Goal: Transaction & Acquisition: Purchase product/service

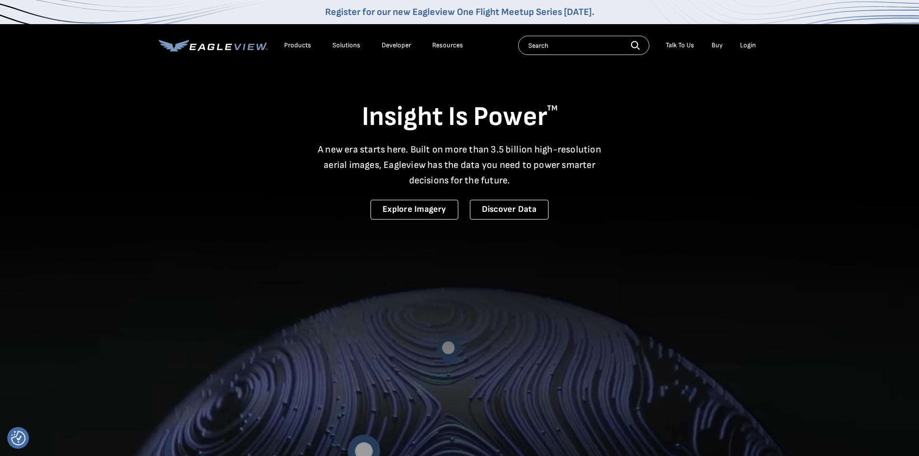
click at [752, 46] on div "Login" at bounding box center [748, 45] width 16 height 9
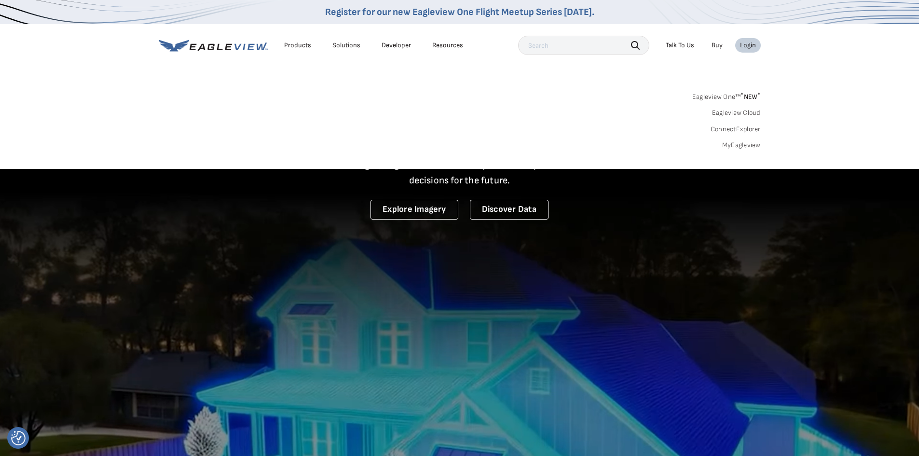
click at [736, 143] on link "MyEagleview" at bounding box center [741, 145] width 39 height 9
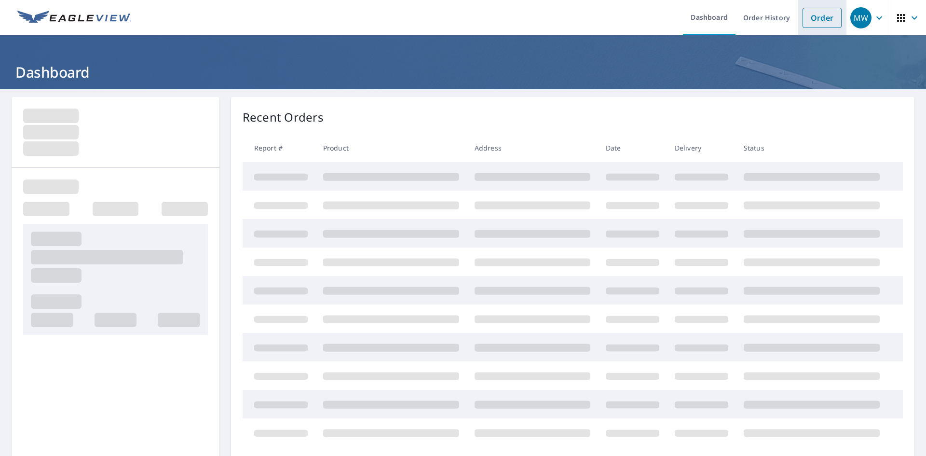
click at [803, 27] on link "Order" at bounding box center [822, 18] width 39 height 20
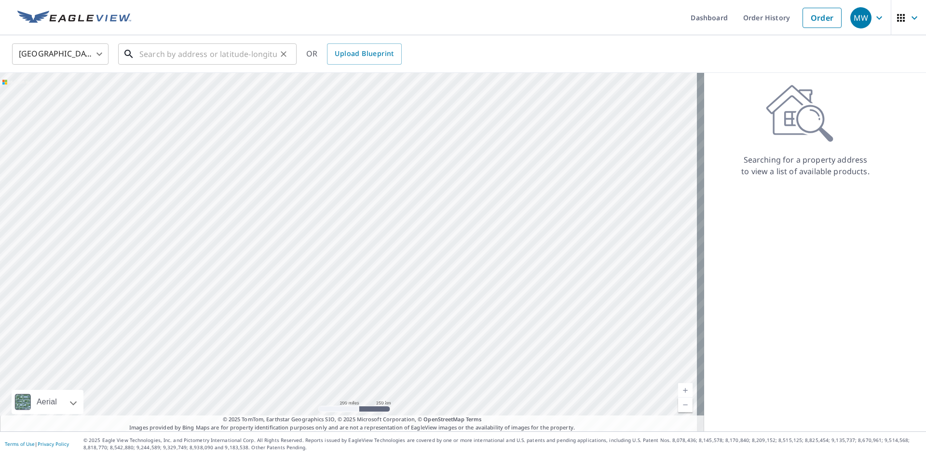
click at [205, 55] on input "text" at bounding box center [207, 54] width 137 height 27
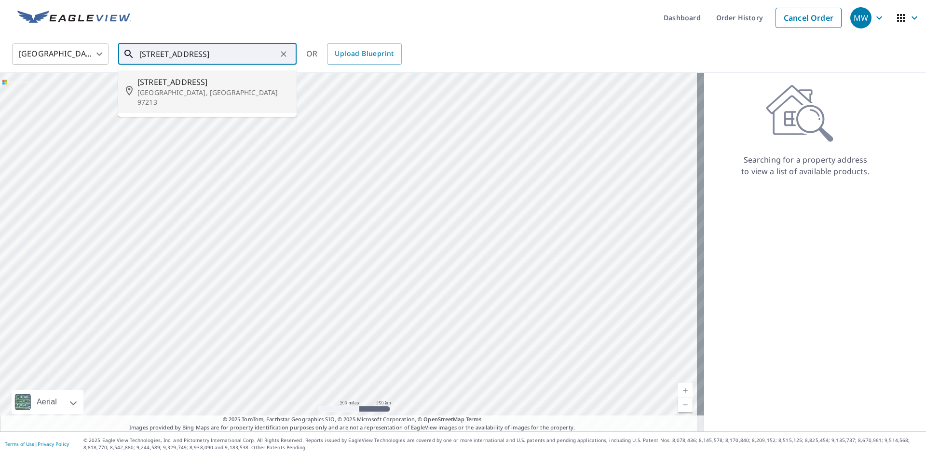
click at [179, 88] on p "Portland, OR 97213" at bounding box center [212, 97] width 151 height 19
type input "6605 Ne Alameda St Portland, OR 97213"
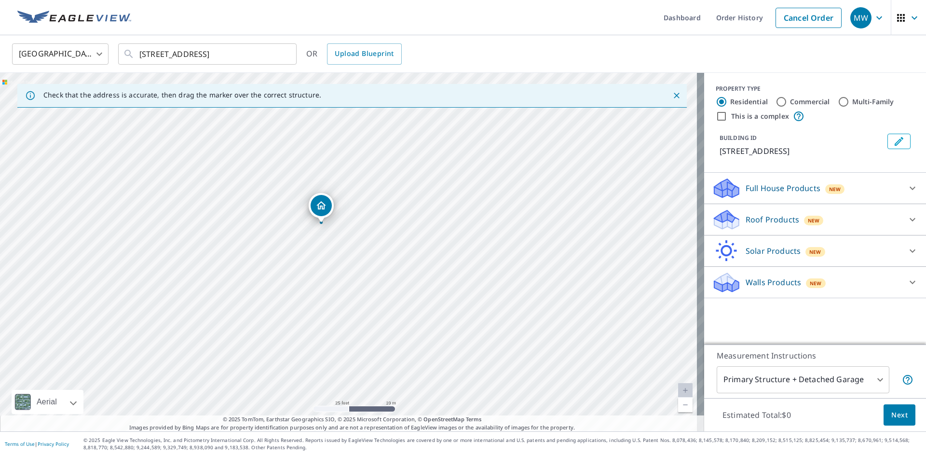
click at [341, 267] on div "6605 NE Alameda St Portland, OR 97213" at bounding box center [352, 252] width 704 height 358
click at [747, 219] on p "Roof Products" at bounding box center [773, 220] width 54 height 12
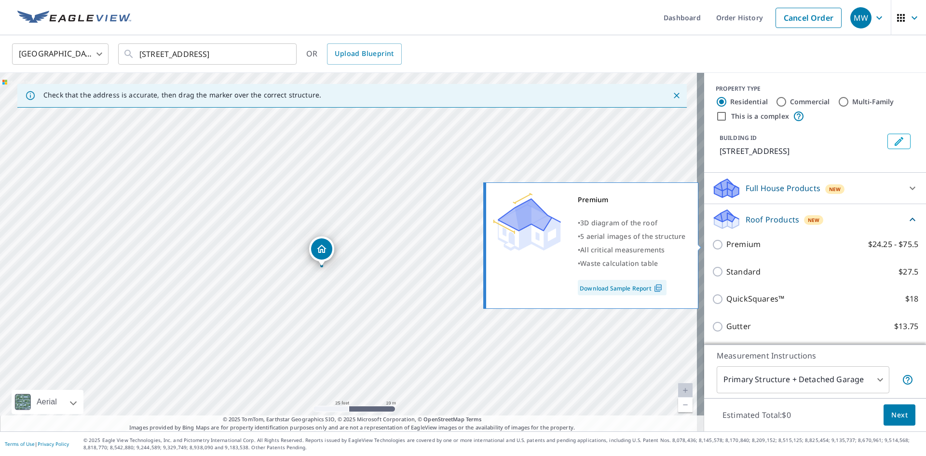
click at [712, 245] on input "Premium $24.25 - $75.5" at bounding box center [719, 245] width 14 height 12
checkbox input "true"
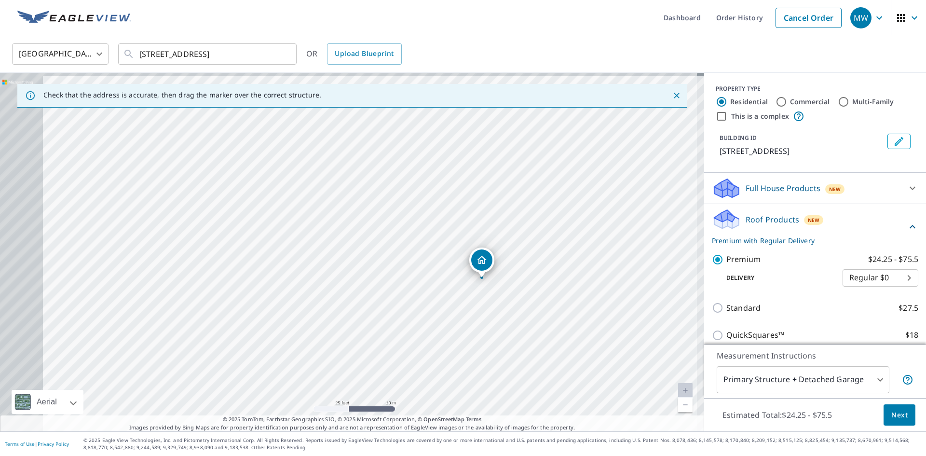
drag, startPoint x: 300, startPoint y: 273, endPoint x: 440, endPoint y: 290, distance: 141.4
click at [447, 297] on div "6605 NE Alameda St Portland, OR 97213" at bounding box center [352, 252] width 704 height 358
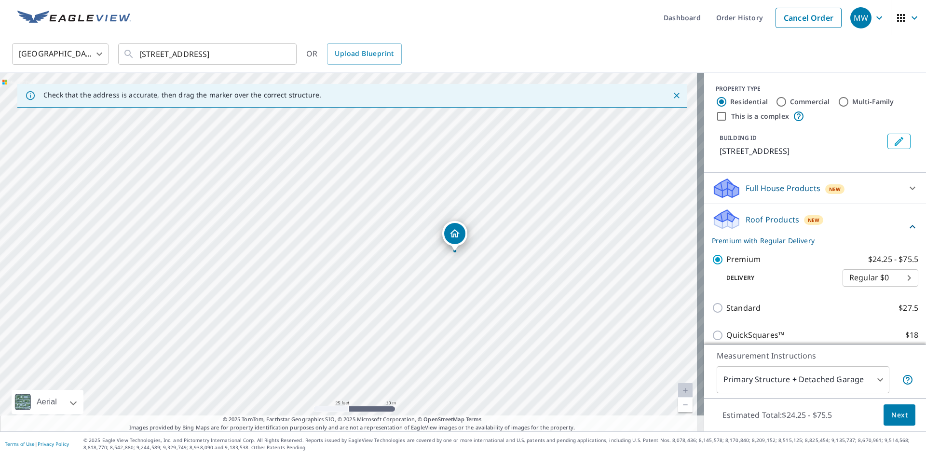
drag, startPoint x: 432, startPoint y: 283, endPoint x: 396, endPoint y: 264, distance: 40.8
click at [396, 264] on div "6605 NE Alameda St Portland, OR 97213" at bounding box center [352, 252] width 704 height 358
click at [716, 117] on input "This is a complex" at bounding box center [722, 116] width 12 height 12
checkbox input "true"
radio input "false"
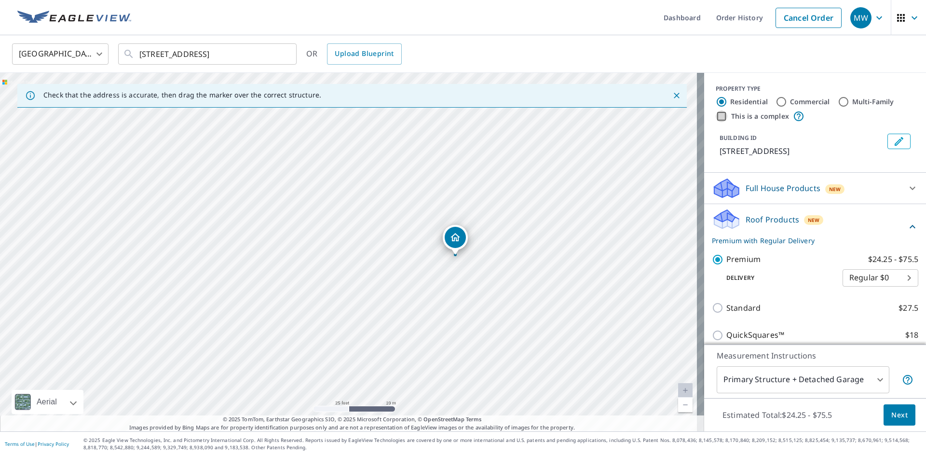
radio input "true"
type input "4"
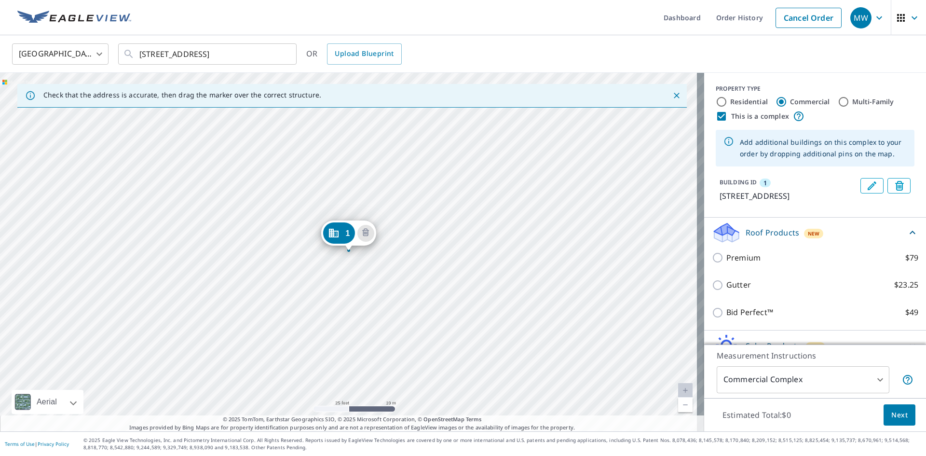
click at [355, 210] on div "1 6605 NE Alameda St Portland, OR 97213" at bounding box center [352, 252] width 704 height 358
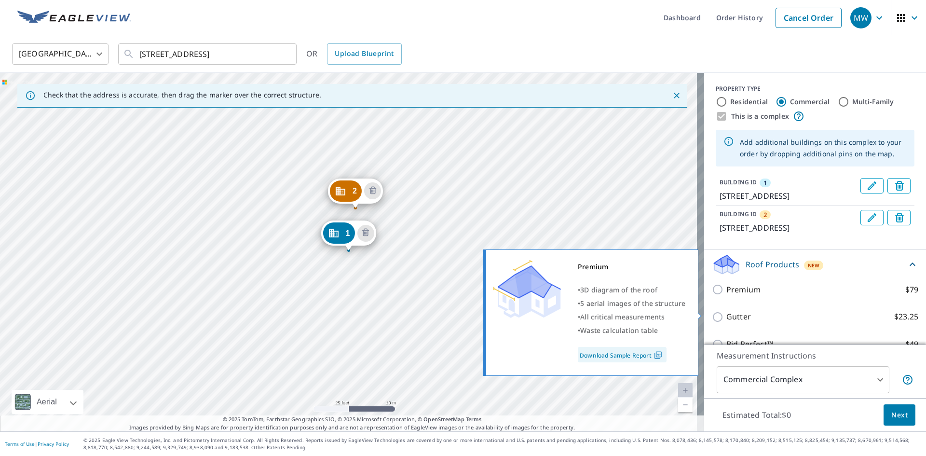
click at [713, 295] on input "Premium $79" at bounding box center [719, 290] width 14 height 12
checkbox input "true"
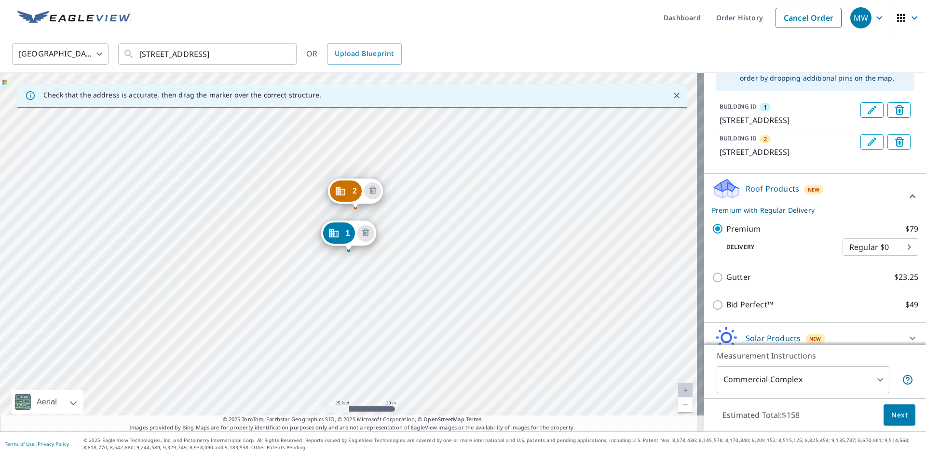
scroll to position [140, 0]
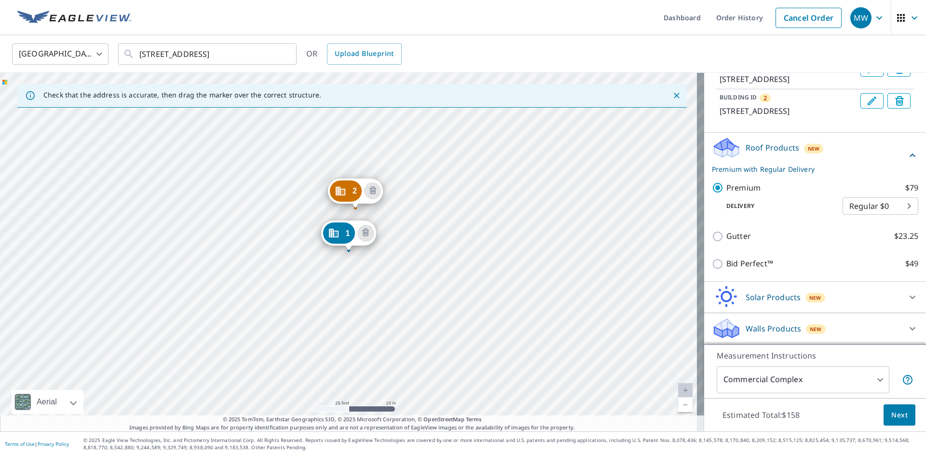
click at [891, 414] on span "Next" at bounding box center [899, 415] width 16 height 12
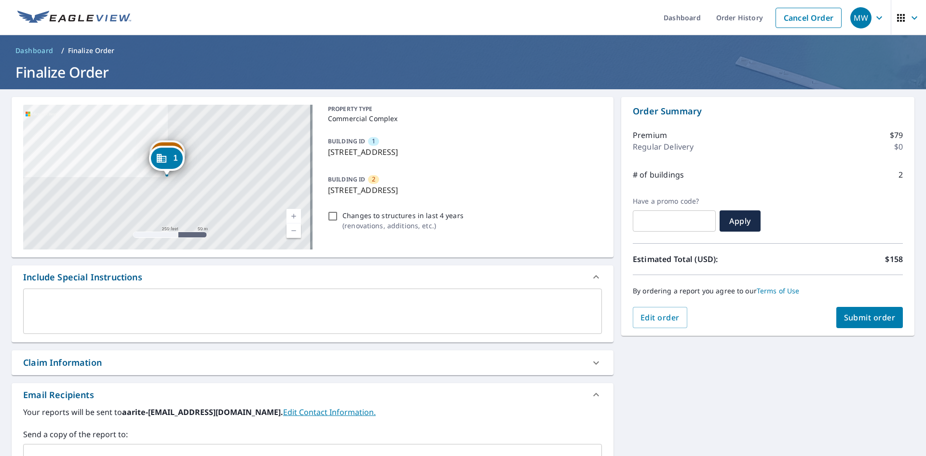
click at [864, 316] on span "Submit order" at bounding box center [870, 317] width 52 height 11
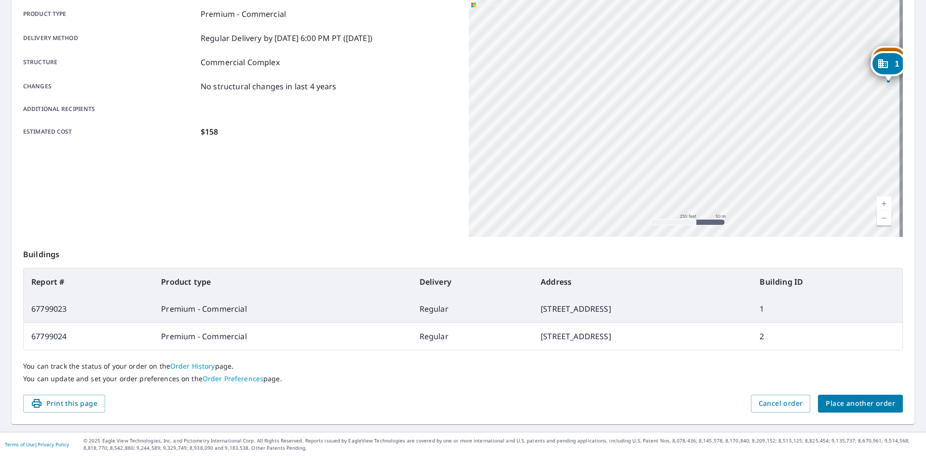
scroll to position [139, 0]
click at [865, 402] on span "Place another order" at bounding box center [860, 403] width 69 height 12
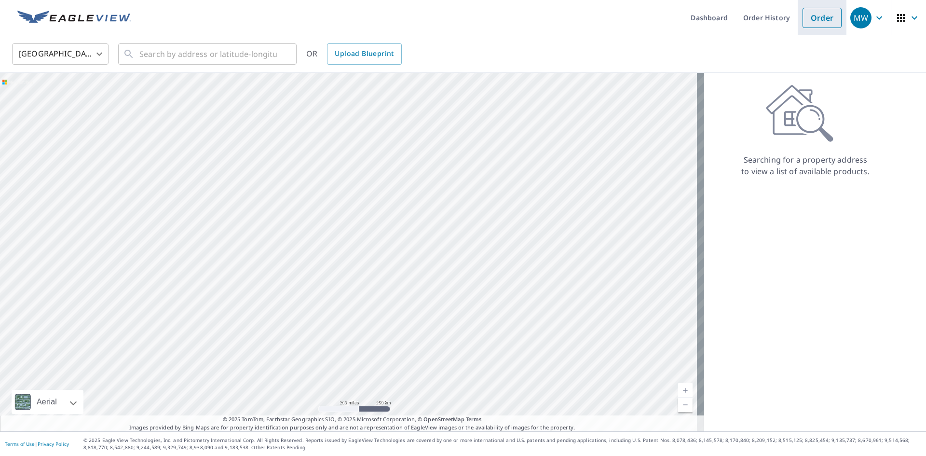
click at [814, 20] on link "Order" at bounding box center [822, 18] width 39 height 20
click at [178, 55] on input "text" at bounding box center [207, 54] width 137 height 27
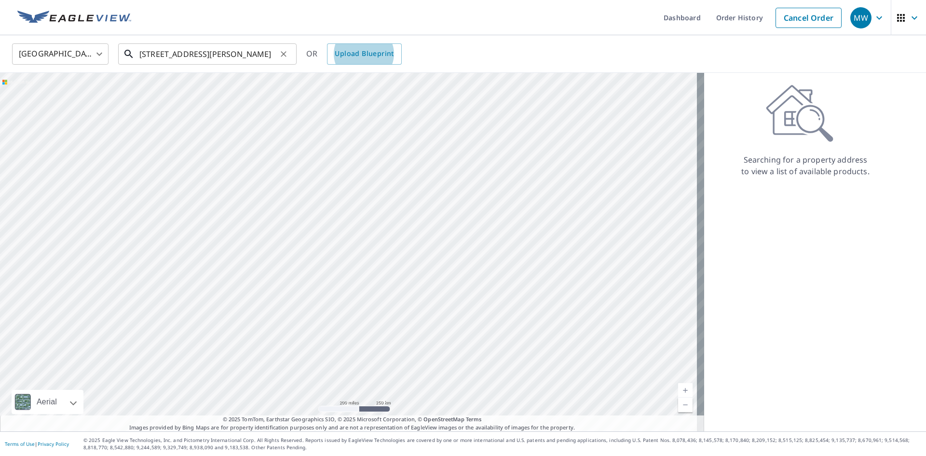
click at [236, 55] on input "2259 ne morlan ave" at bounding box center [207, 54] width 137 height 27
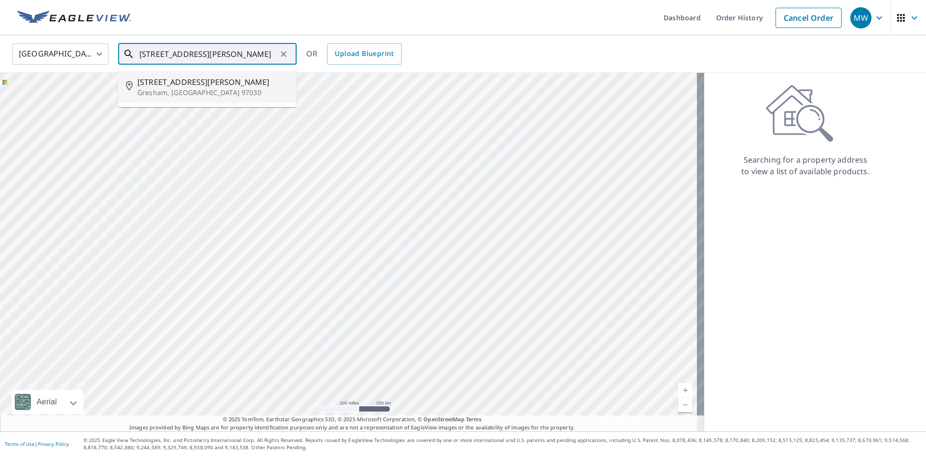
click at [189, 92] on p "Gresham, OR 97030" at bounding box center [212, 93] width 151 height 10
type input "2259 Ne Morlan Ave Gresham, OR 97030"
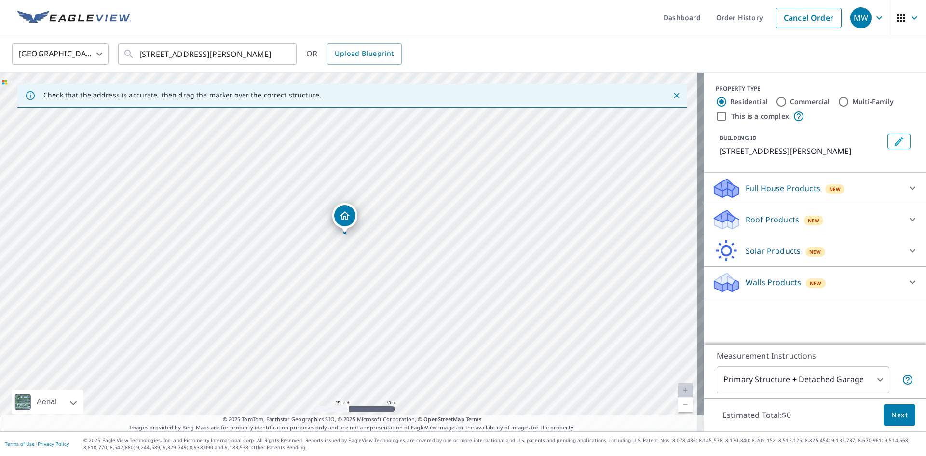
click at [755, 219] on p "Roof Products" at bounding box center [773, 220] width 54 height 12
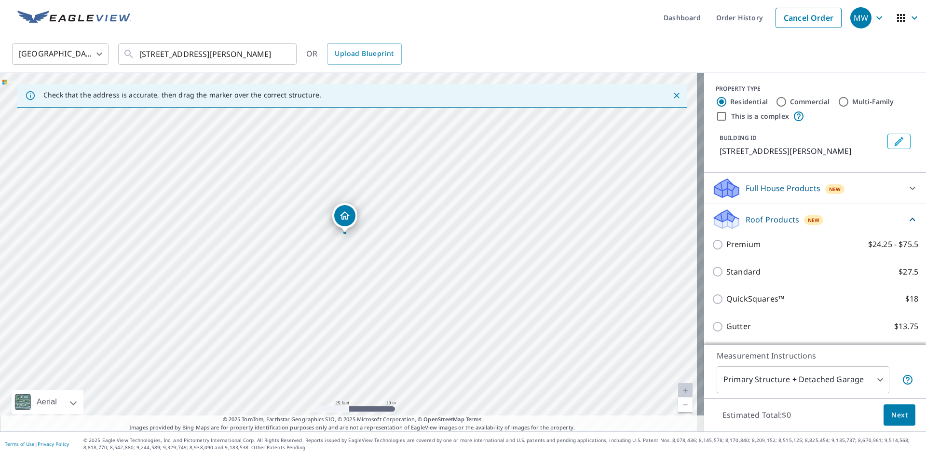
click at [717, 246] on input "Premium $24.25 - $75.5" at bounding box center [719, 245] width 14 height 12
checkbox input "true"
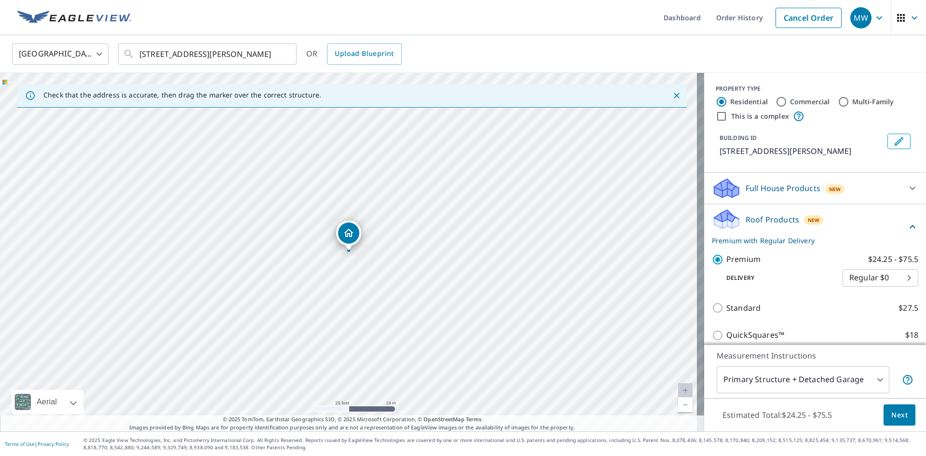
click at [892, 412] on span "Next" at bounding box center [899, 415] width 16 height 12
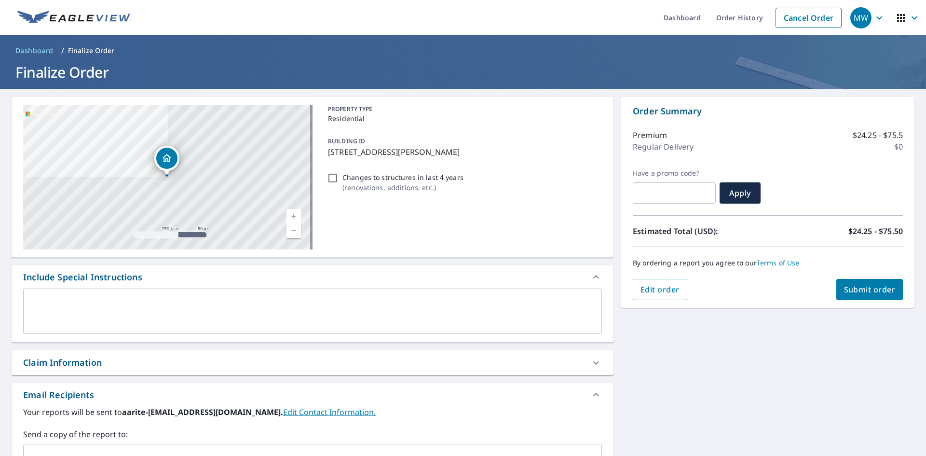
click at [873, 287] on span "Submit order" at bounding box center [870, 289] width 52 height 11
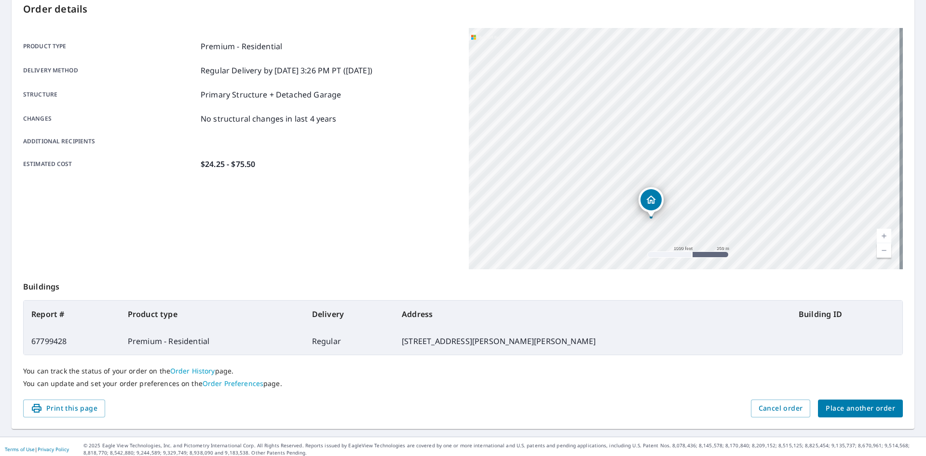
scroll to position [112, 0]
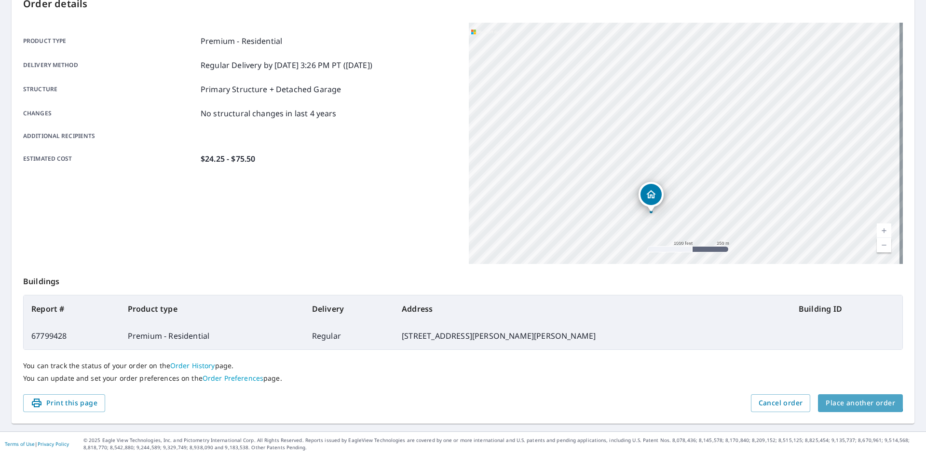
click at [853, 398] on span "Place another order" at bounding box center [860, 403] width 69 height 12
